Goal: Task Accomplishment & Management: Manage account settings

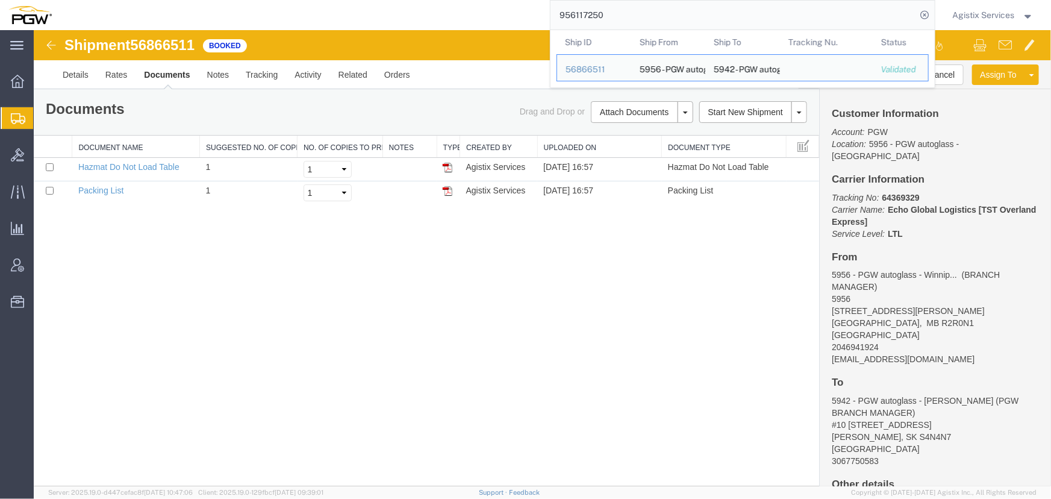
click at [645, 15] on input "956117250" at bounding box center [734, 15] width 366 height 29
drag, startPoint x: 645, startPoint y: 15, endPoint x: 436, endPoint y: 14, distance: 208.4
click at [436, 14] on div "956117250 Ship ID Ship From Ship To Tracking Nu. Status Ship ID 56866511 Ship F…" at bounding box center [497, 15] width 875 height 30
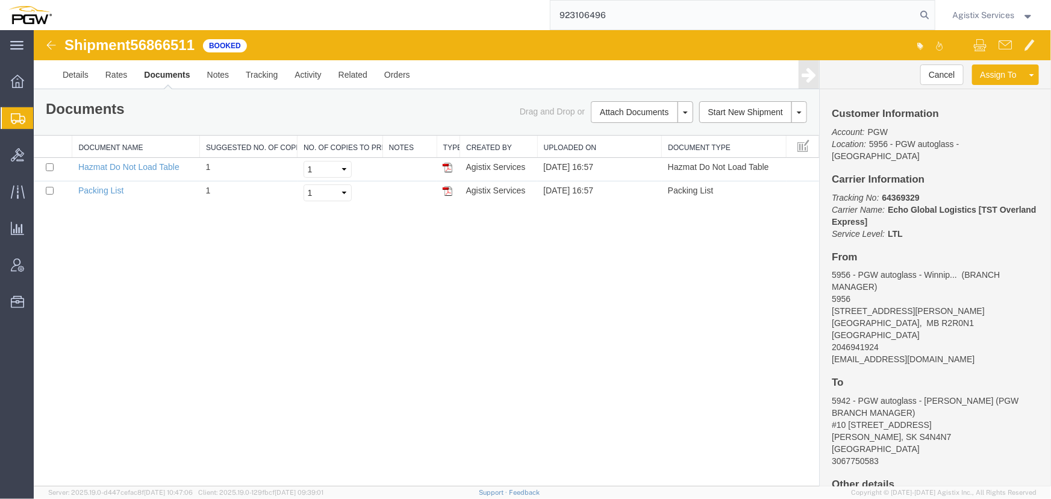
type input "923106496"
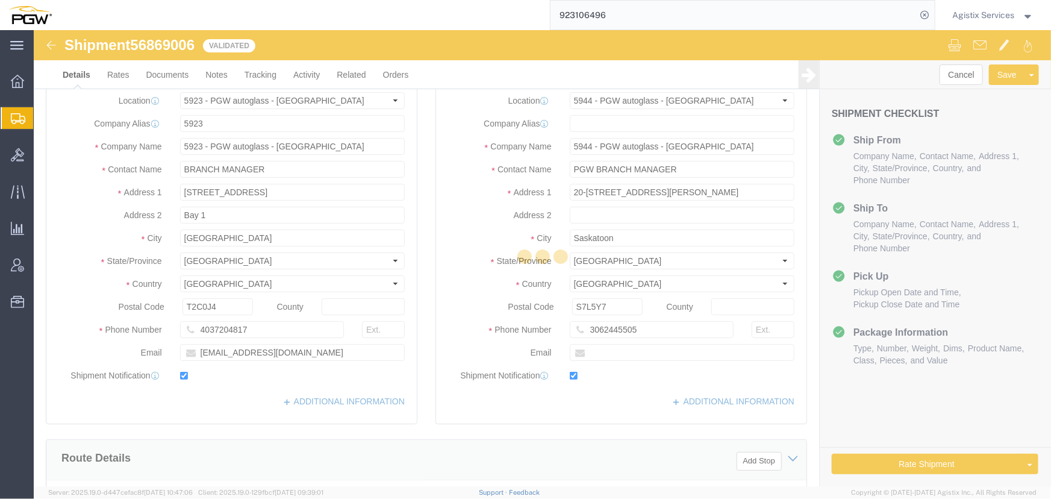
select select "28509"
select select "28523"
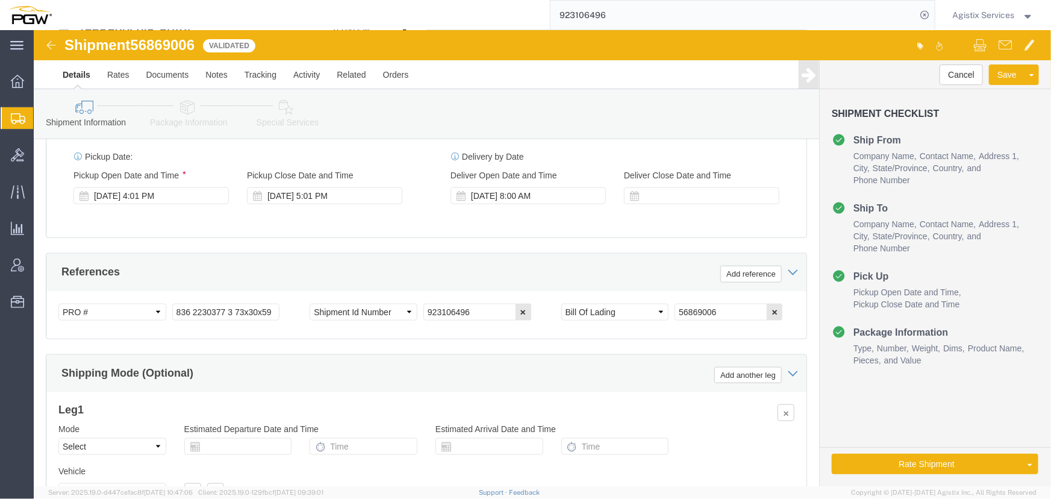
scroll to position [767, 0]
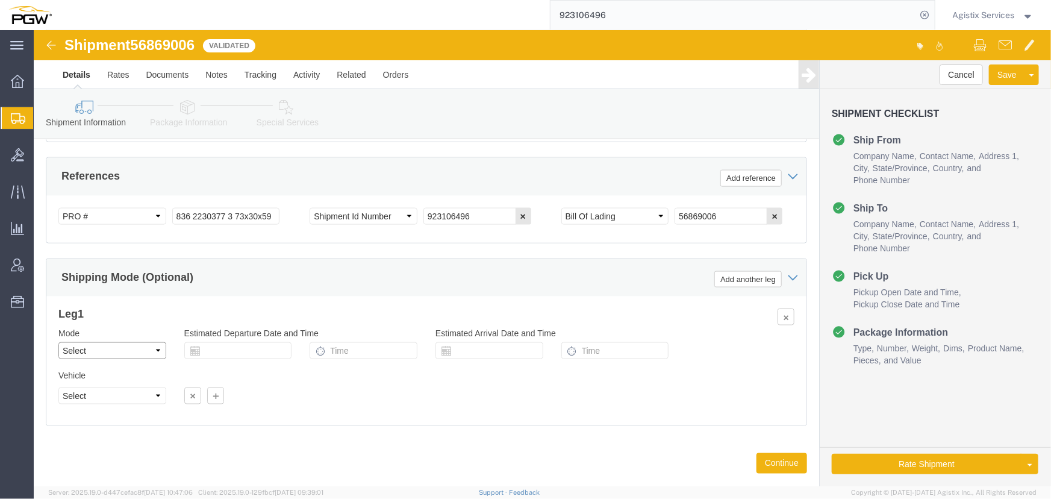
click select "Select Air Less than Truckload Multi-Leg Ocean Freight Rail Small Parcel Truckl…"
select select "LTL"
click select "Select Air Less than Truckload Multi-Leg Ocean Freight Rail Small Parcel Truckl…"
click button "Rate Shipment"
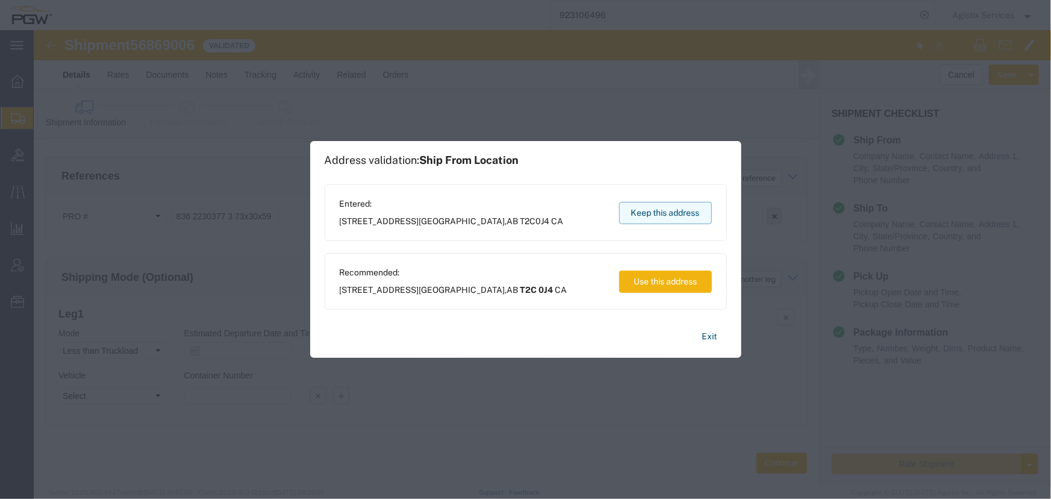
click at [676, 223] on button "Keep this address" at bounding box center [665, 213] width 93 height 22
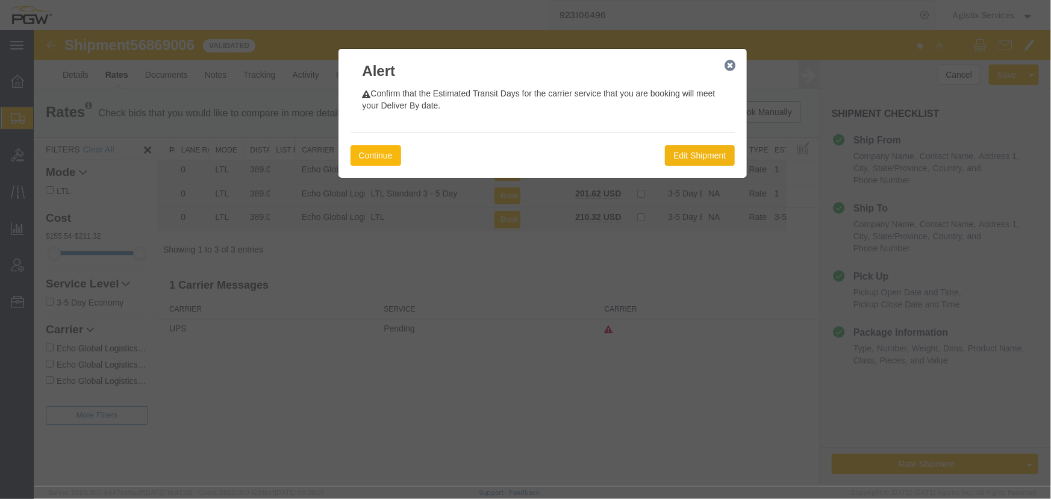
click at [373, 156] on button "Continue" at bounding box center [375, 155] width 51 height 20
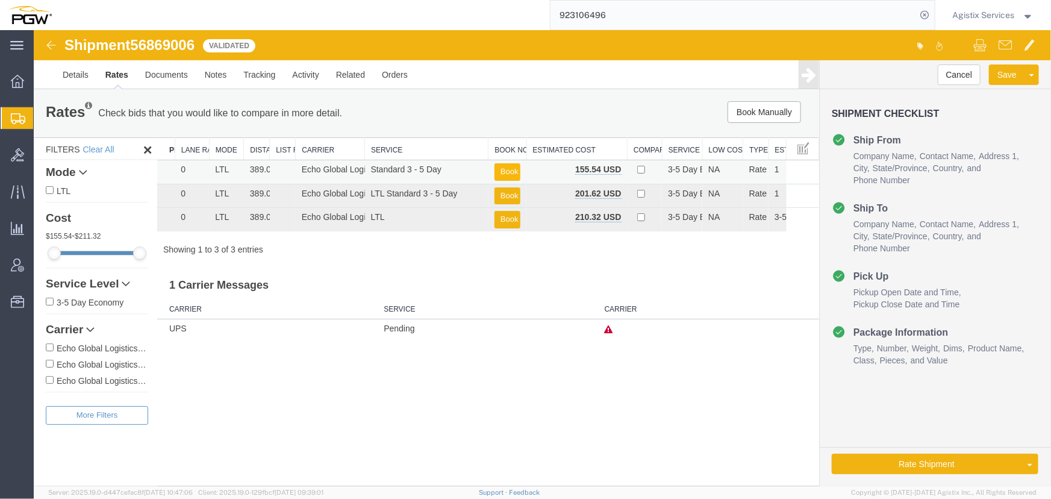
click at [505, 169] on button "Book" at bounding box center [507, 171] width 26 height 17
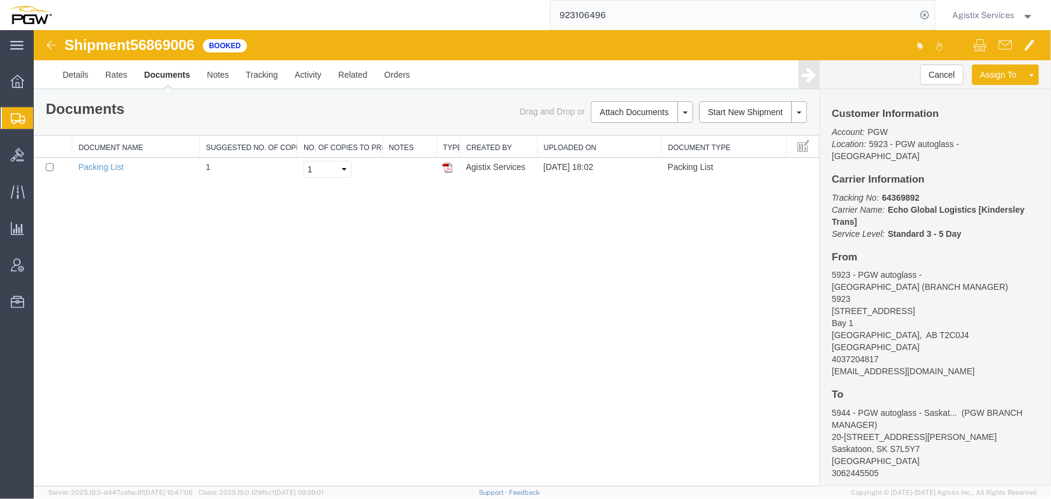
click at [971, 11] on span "Agistix Services" at bounding box center [984, 14] width 62 height 13
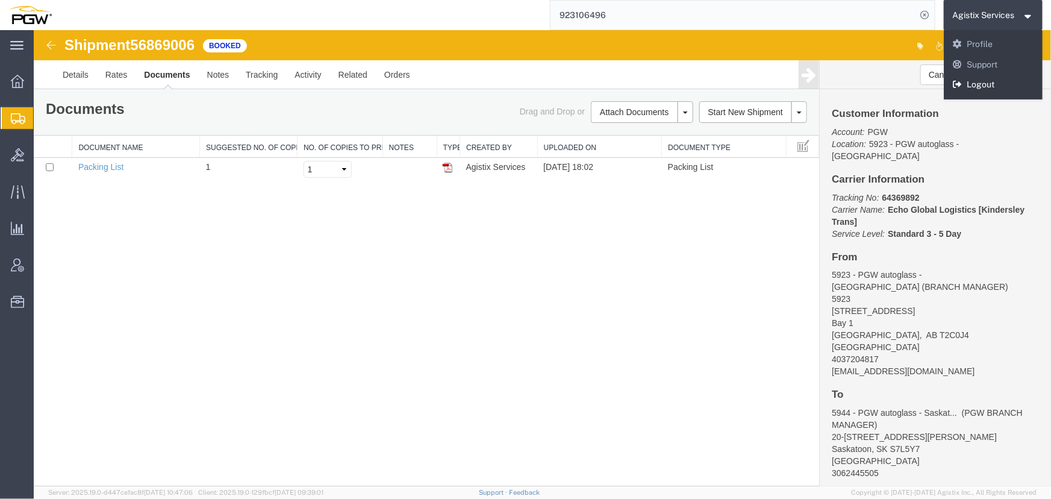
click at [979, 87] on link "Logout" at bounding box center [993, 85] width 99 height 20
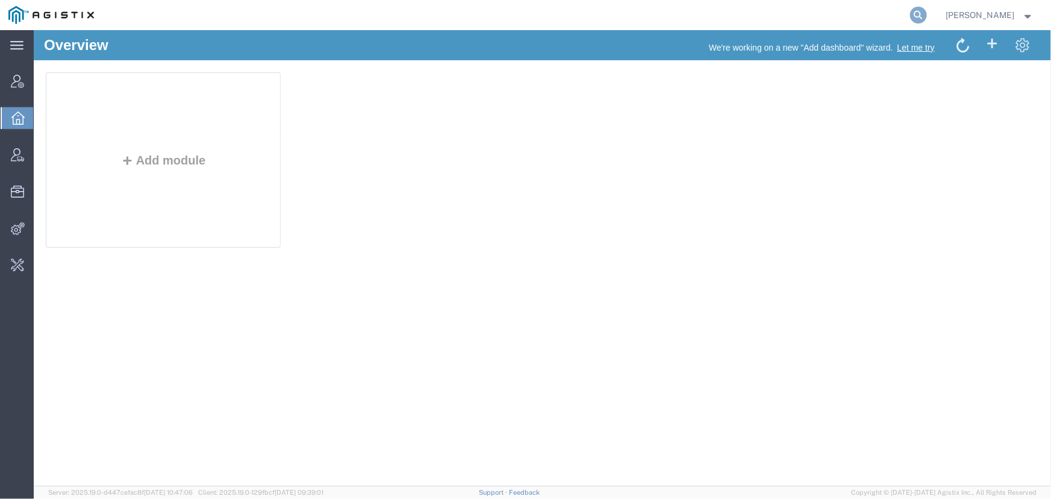
click at [913, 13] on icon at bounding box center [918, 15] width 17 height 17
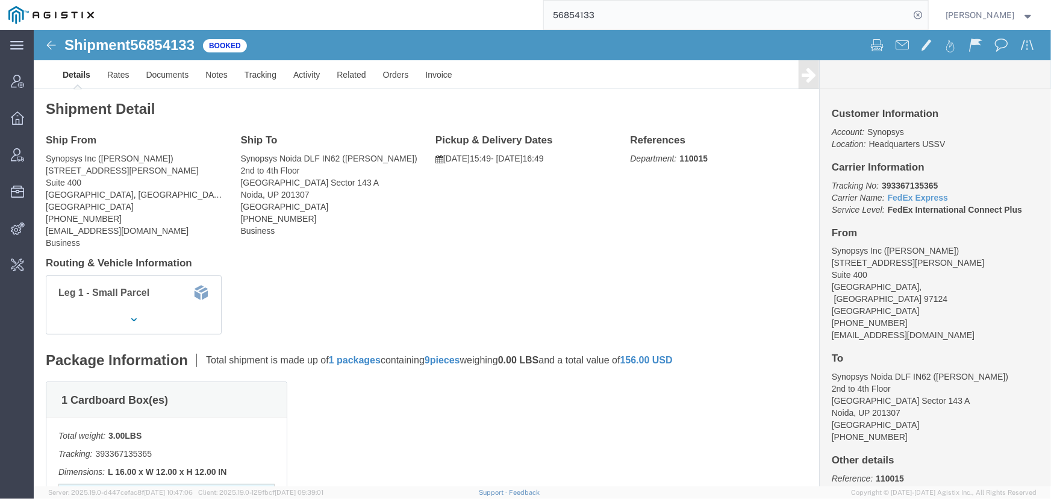
drag, startPoint x: 623, startPoint y: 13, endPoint x: 514, endPoint y: 13, distance: 109.0
click at [514, 13] on div "56854133" at bounding box center [515, 15] width 826 height 30
type input "offline@synopsys.com"
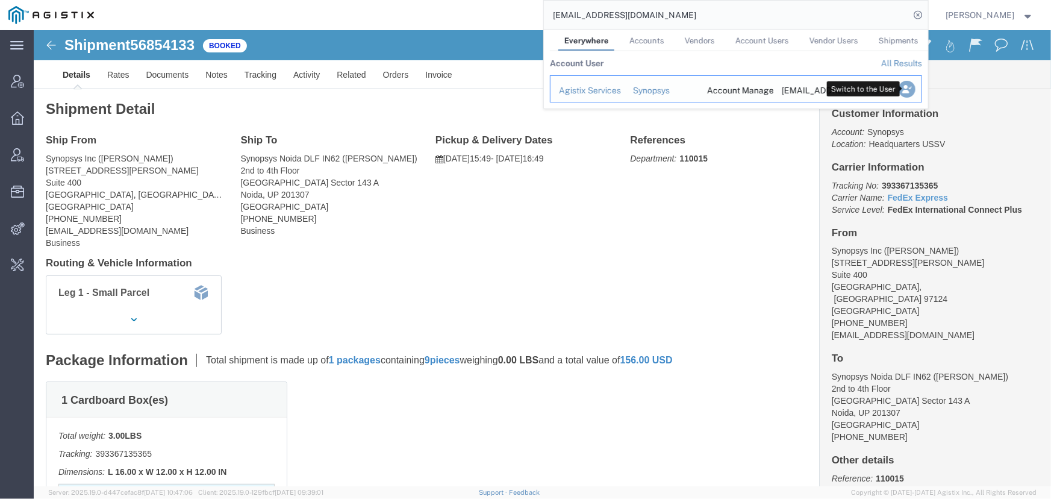
click at [914, 88] on icon "Search Results" at bounding box center [906, 89] width 17 height 17
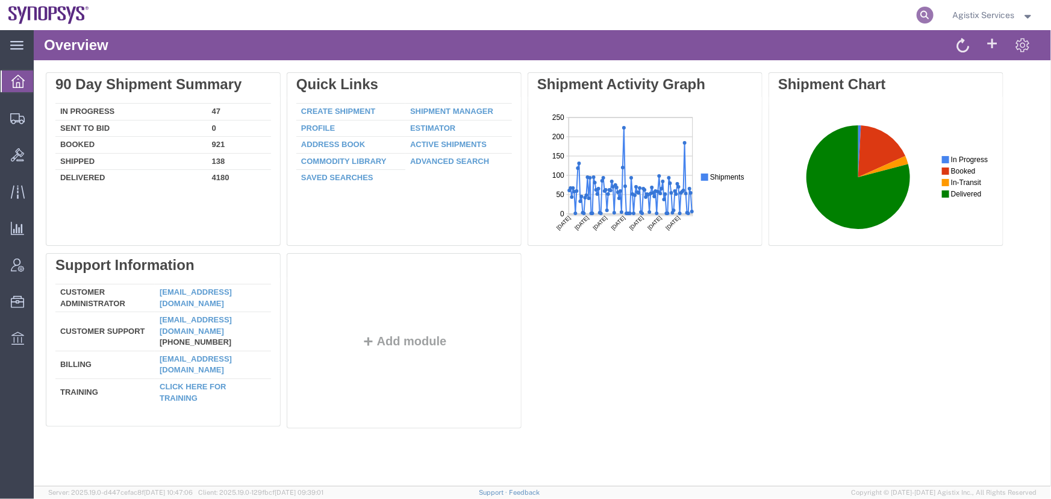
click at [922, 16] on icon at bounding box center [925, 15] width 17 height 17
type input "56854133"
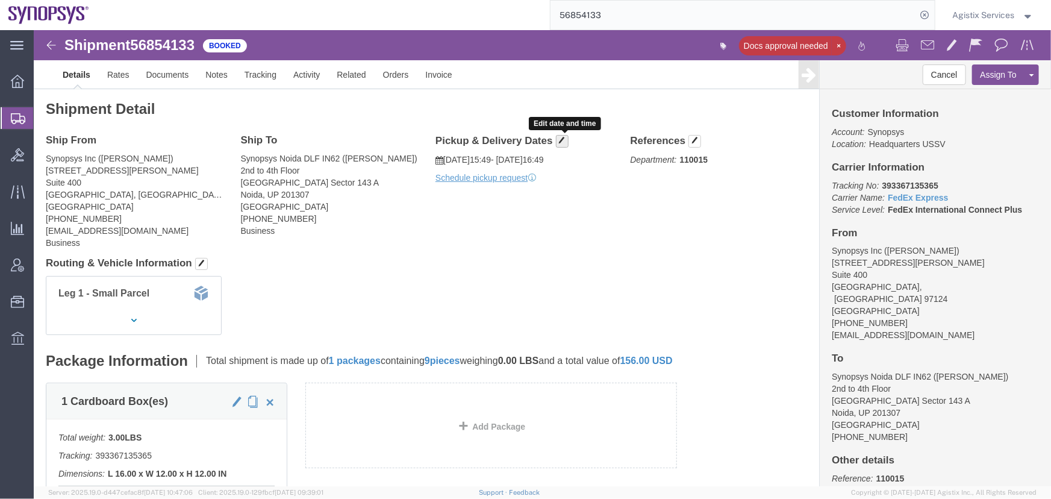
click button "button"
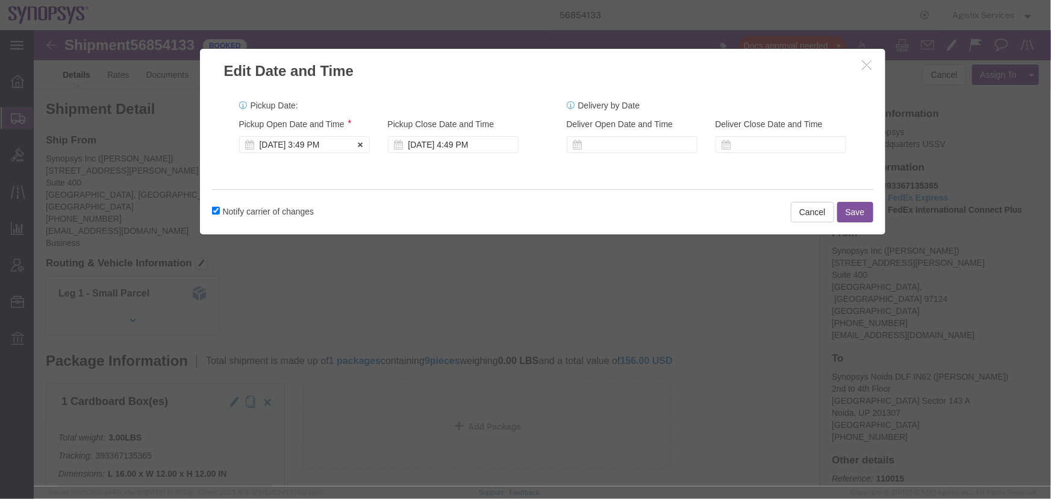
click div "Sep 18 2025 3:49 PM"
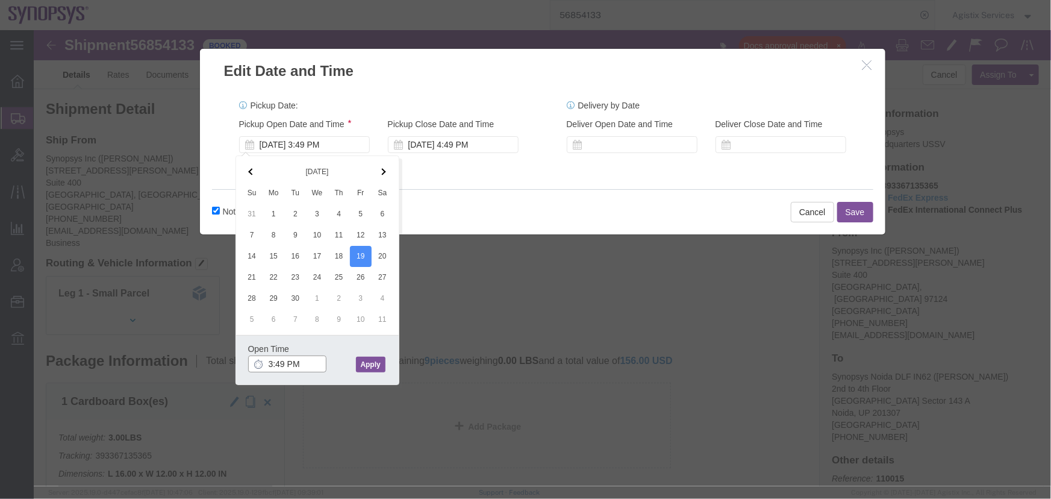
click input "3:49 PM"
type input "9:00 AM"
click button "Apply"
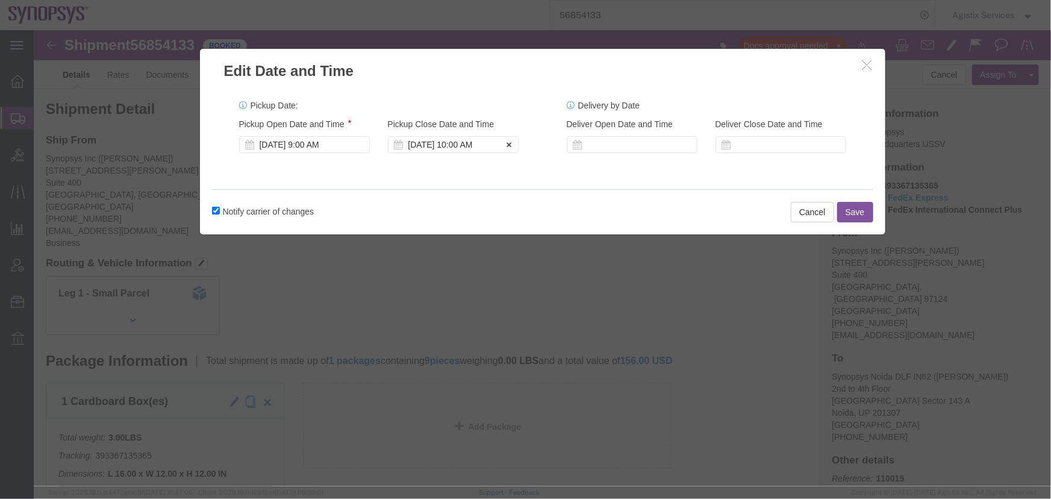
click div "Sep 19 2025 10:00 AM"
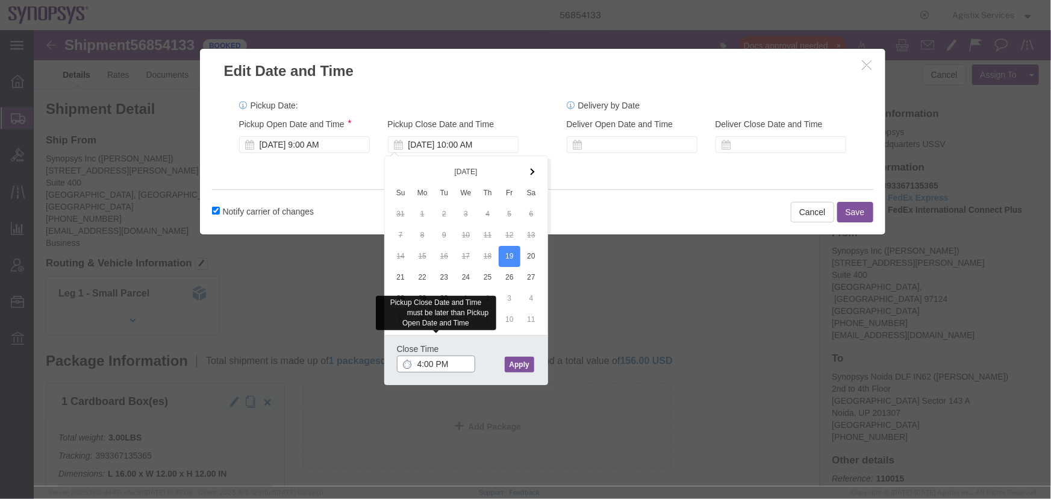
type input "4:00 PM"
click button "Apply"
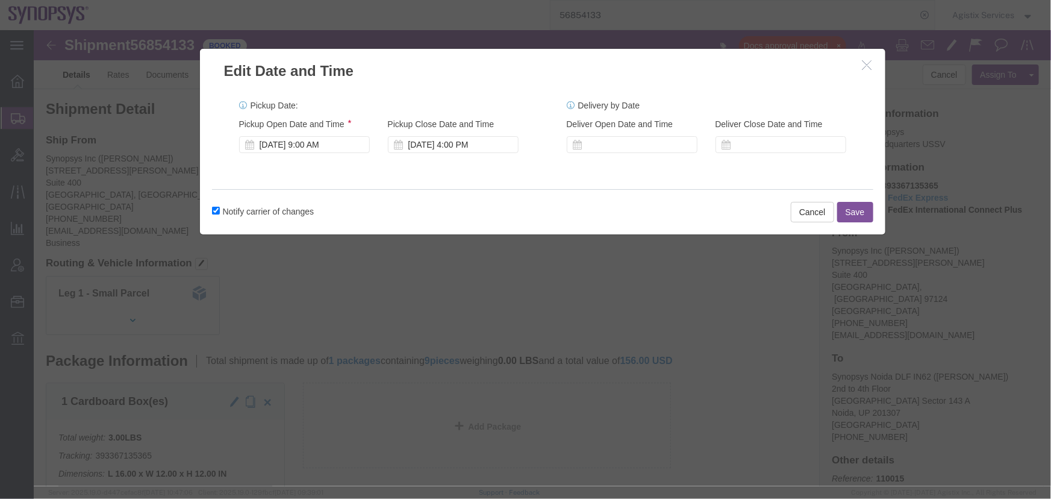
click button "Save"
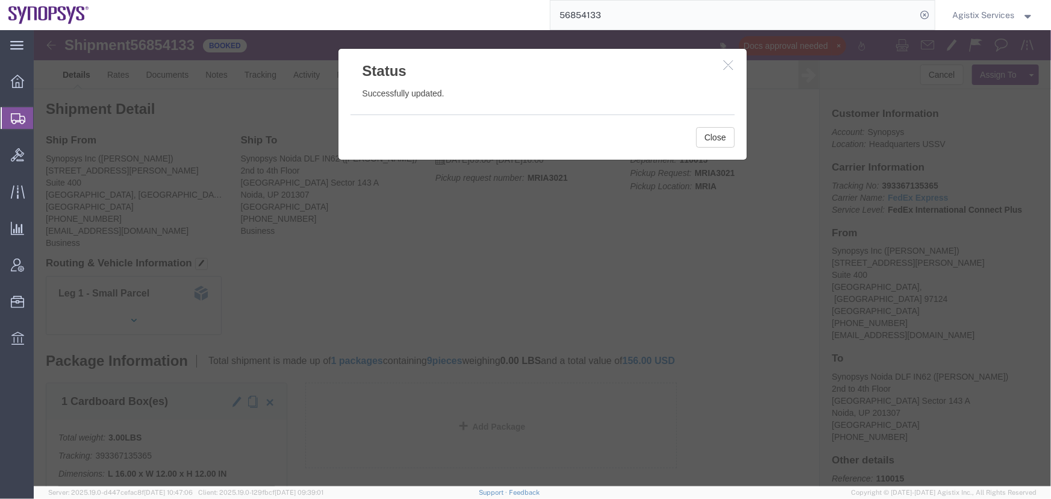
click icon "button"
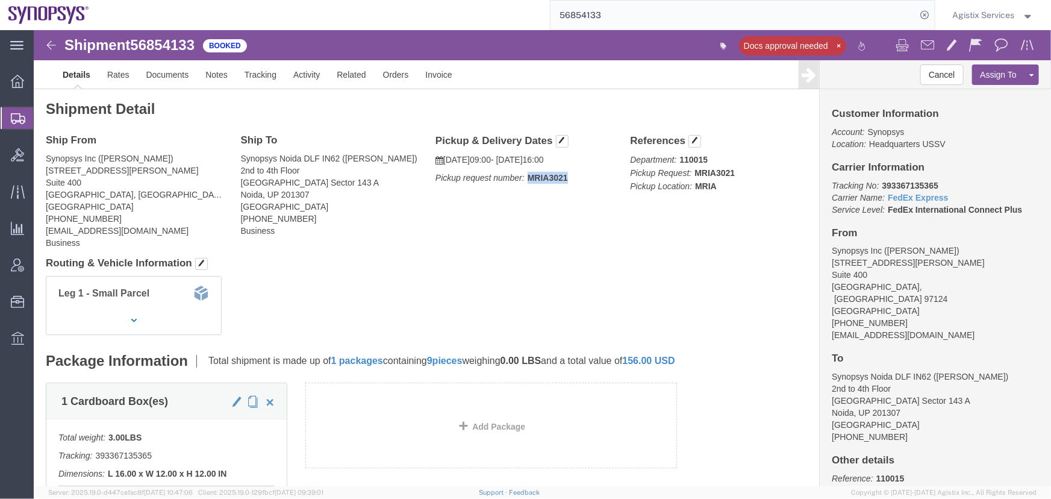
drag, startPoint x: 532, startPoint y: 150, endPoint x: 492, endPoint y: 149, distance: 40.4
click p "Pickup request number: MRIA3021"
copy b "MRIA3021"
drag, startPoint x: 100, startPoint y: 201, endPoint x: 8, endPoint y: 201, distance: 91.6
click div "Ship From Synopsys Inc (Megan Johnston) 2025 NE Cornelius Pass Rd Suite 400 Hil…"
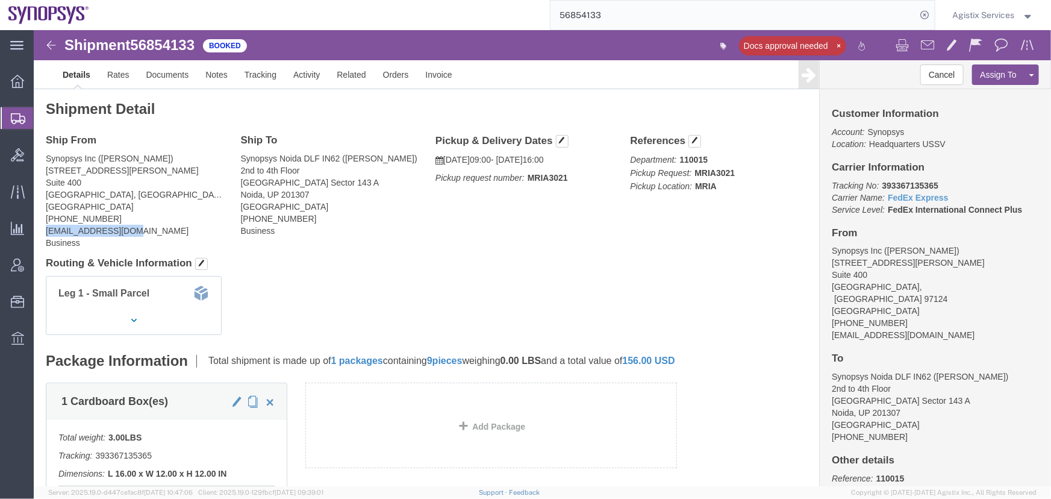
copy address "meganj@synopsys.com"
click at [973, 16] on span "Agistix Services" at bounding box center [984, 14] width 62 height 13
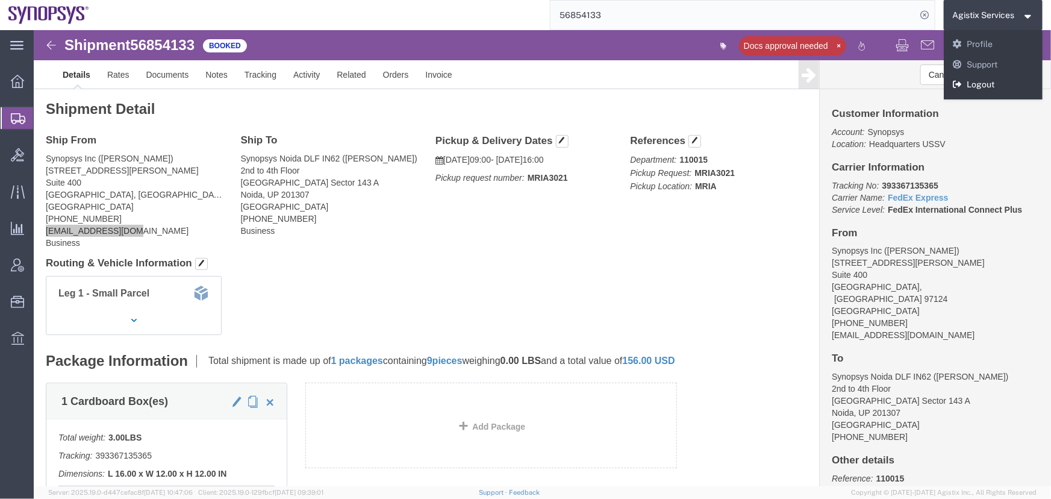
click at [978, 86] on link "Logout" at bounding box center [993, 85] width 99 height 20
